Goal: Entertainment & Leisure: Consume media (video, audio)

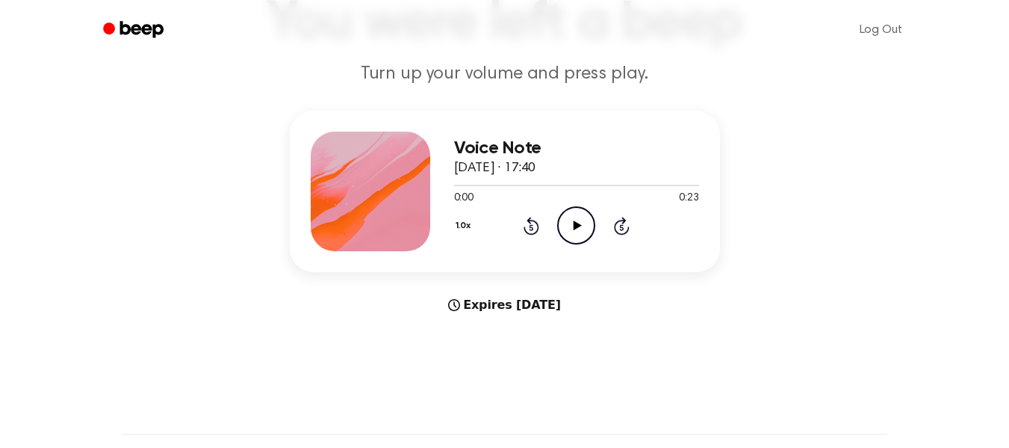
scroll to position [124, 0]
click at [573, 220] on icon "Play Audio" at bounding box center [576, 224] width 38 height 38
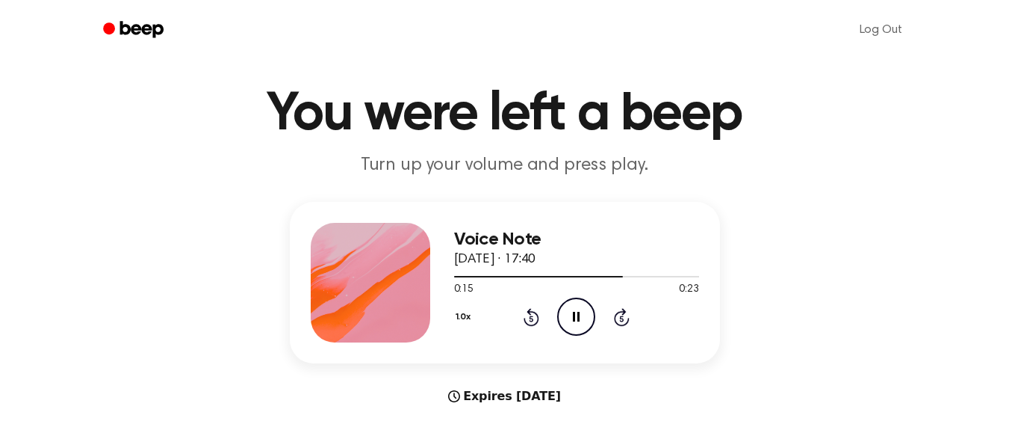
scroll to position [0, 0]
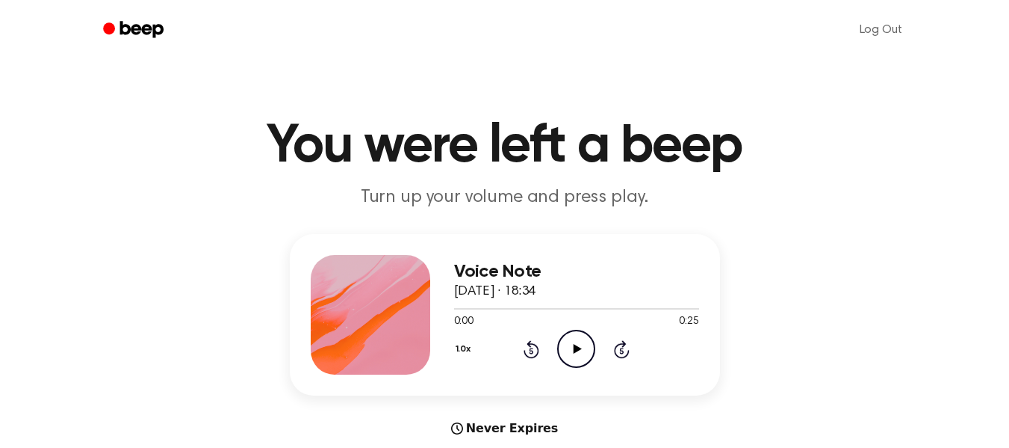
click at [579, 356] on icon "Play Audio" at bounding box center [576, 348] width 38 height 38
